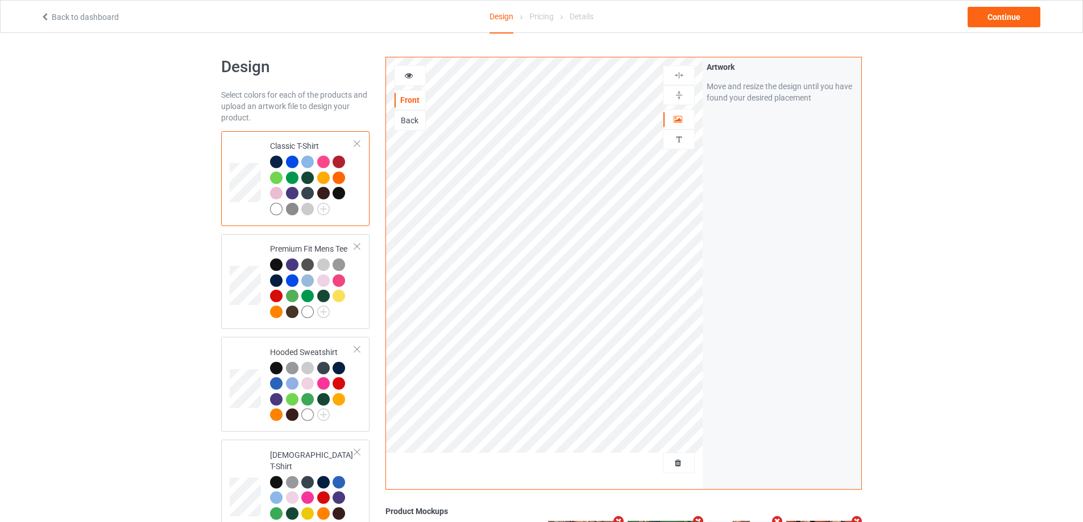
click at [677, 471] on div at bounding box center [679, 463] width 32 height 20
click at [677, 467] on span "Delete all designs" at bounding box center [652, 463] width 60 height 9
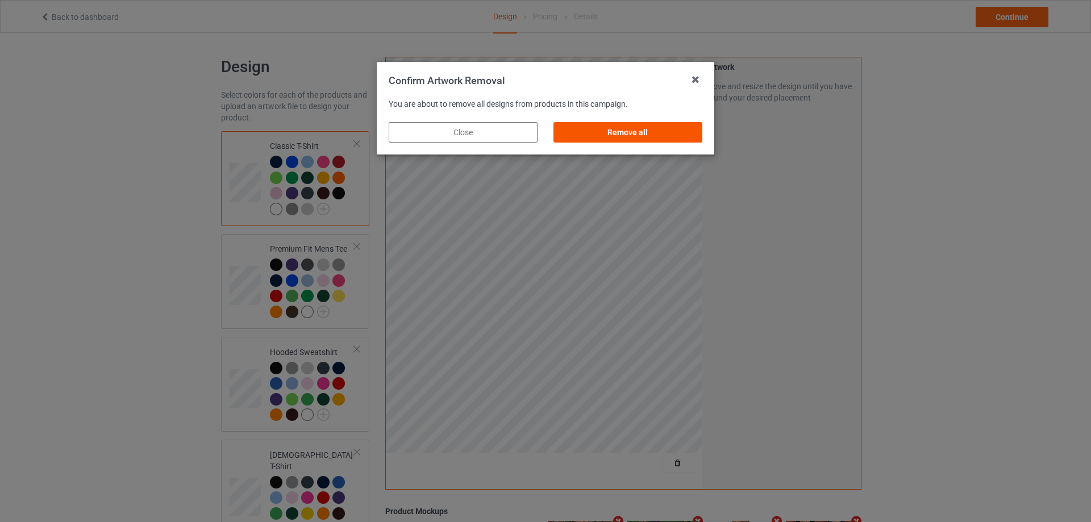
click at [696, 136] on div "Remove all" at bounding box center [628, 132] width 149 height 20
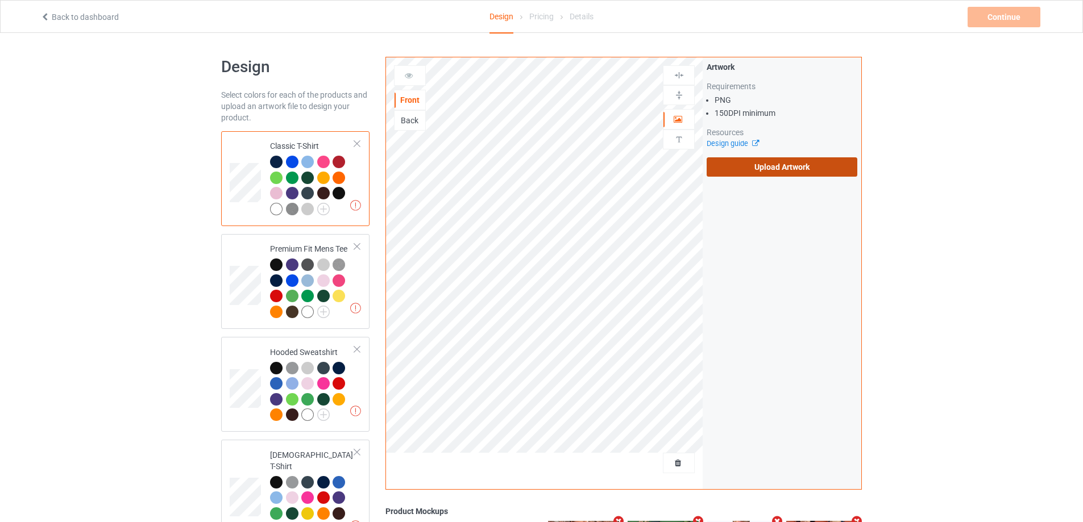
click at [762, 175] on label "Upload Artwork" at bounding box center [781, 166] width 151 height 19
click at [0, 0] on input "Upload Artwork" at bounding box center [0, 0] width 0 height 0
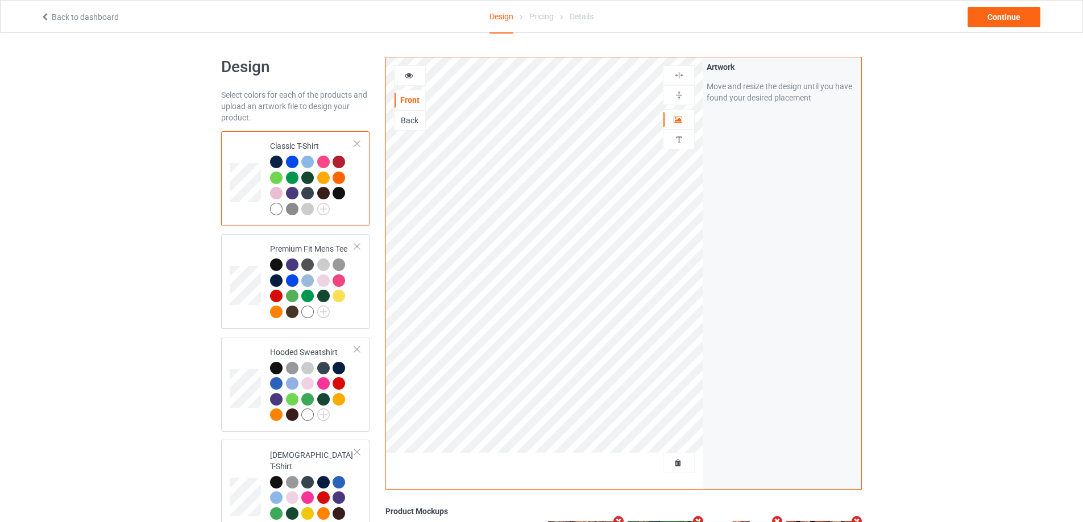
click at [987, 5] on div "Back to dashboard Design Pricing Details Continue" at bounding box center [541, 17] width 1018 height 32
click at [994, 18] on div "Continue" at bounding box center [1003, 17] width 73 height 20
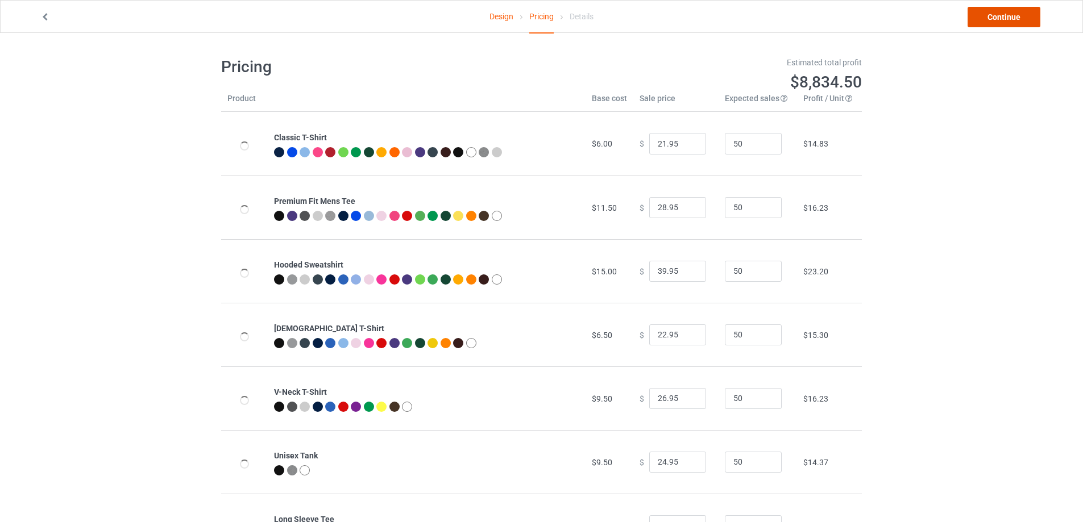
click at [992, 22] on link "Continue" at bounding box center [1003, 17] width 73 height 20
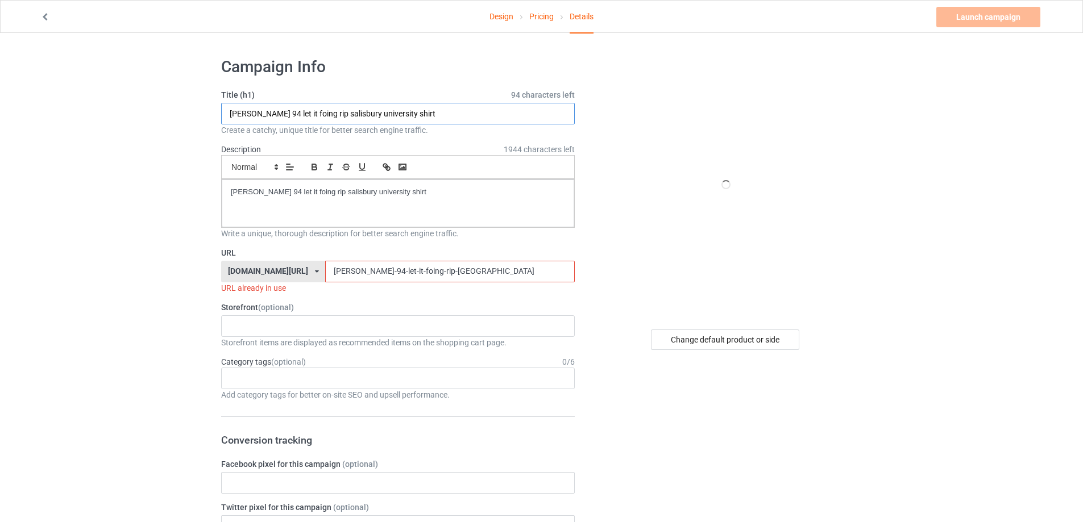
drag, startPoint x: 386, startPoint y: 107, endPoint x: 93, endPoint y: 78, distance: 294.2
paste input "war pig"
type input "war pig shirt"
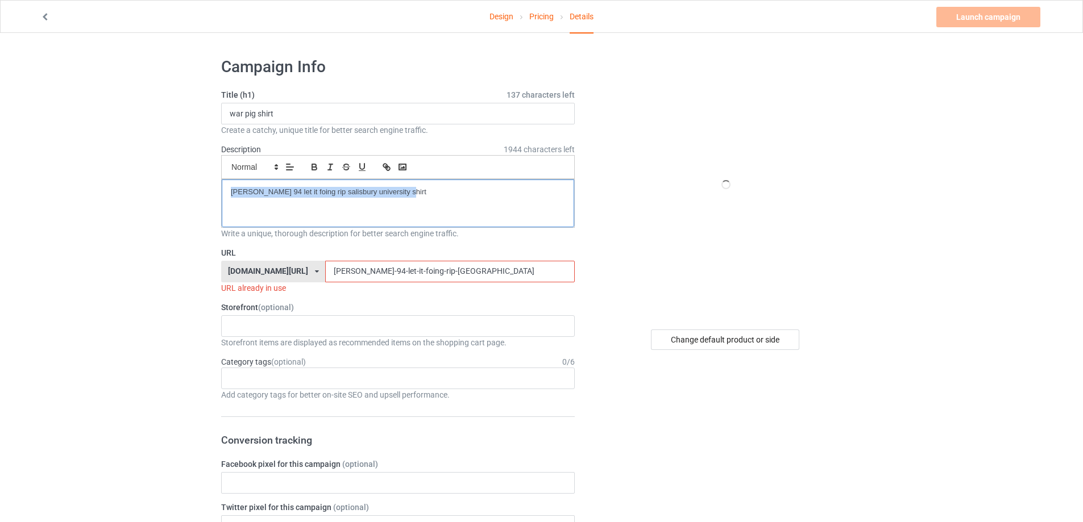
drag, startPoint x: 405, startPoint y: 194, endPoint x: 188, endPoint y: 188, distance: 217.2
drag, startPoint x: 485, startPoint y: 278, endPoint x: 276, endPoint y: 277, distance: 209.2
click at [264, 276] on div "[DOMAIN_NAME][URL] [DOMAIN_NAME][URL] [DOMAIN_NAME][URL] 5cd2f964b197f721e1cad2…" at bounding box center [398, 272] width 354 height 22
paste input "war pig shirt"
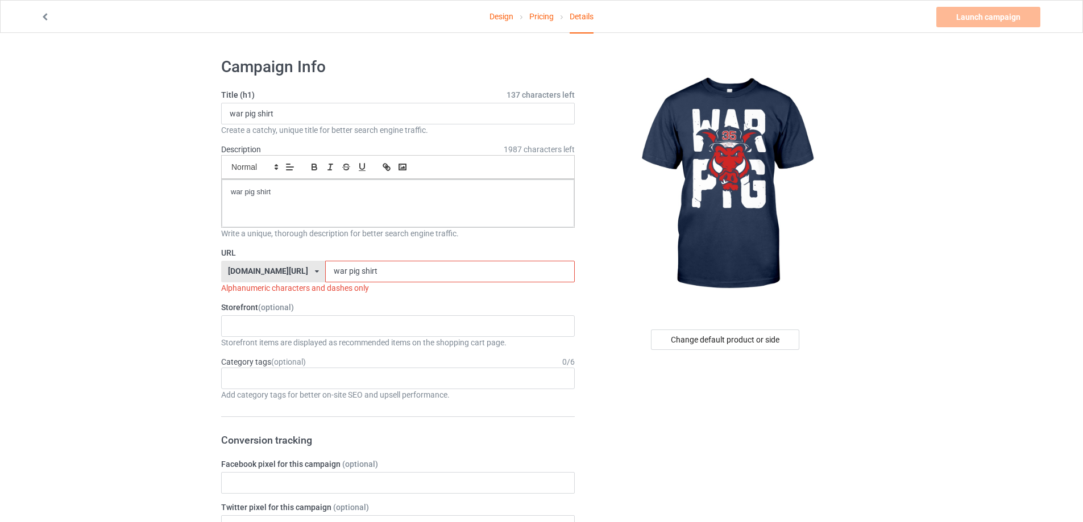
click at [325, 271] on input "war pig shirt" at bounding box center [449, 272] width 249 height 22
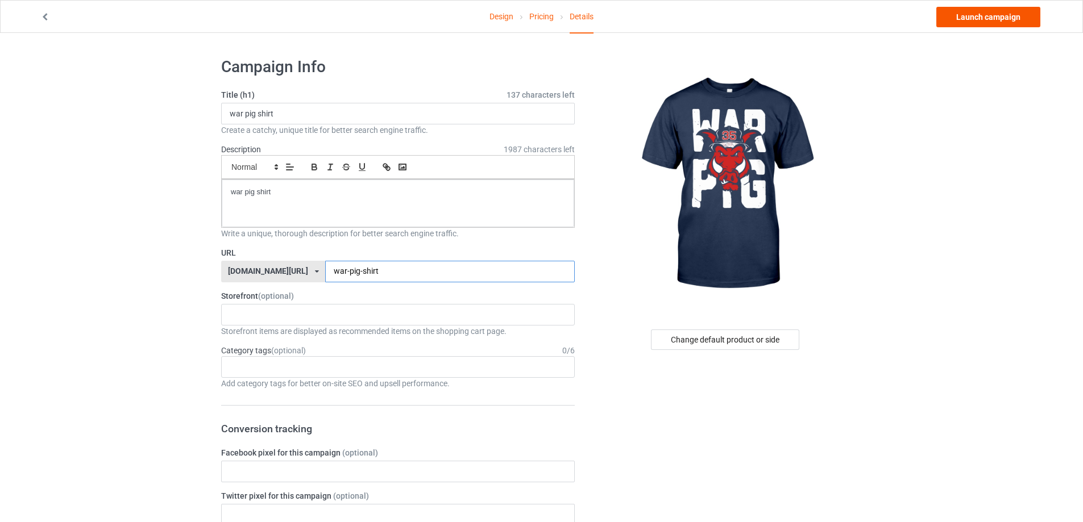
type input "war-pig-shirt"
click at [1016, 24] on link "Launch campaign" at bounding box center [988, 17] width 104 height 20
